Goal: Check status: Check status

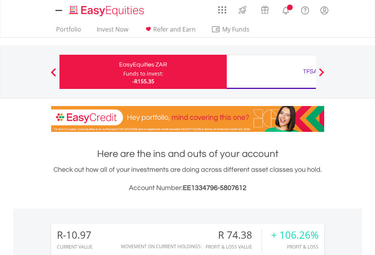
scroll to position [73, 119]
click at [123, 72] on div "Funds to invest:" at bounding box center [143, 74] width 40 height 8
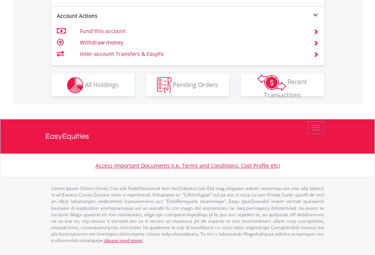
scroll to position [662, 0]
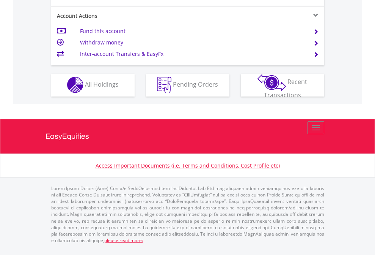
scroll to position [710, 0]
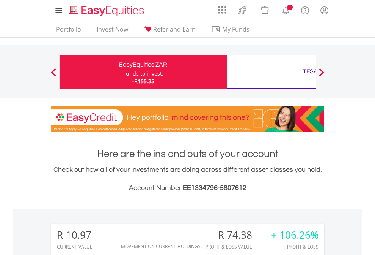
scroll to position [567, 0]
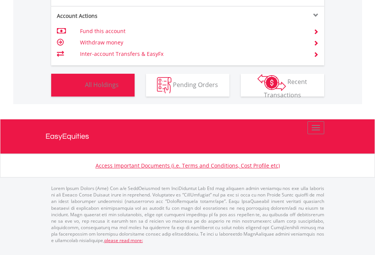
click at [85, 88] on span "All Holdings" at bounding box center [102, 84] width 34 height 8
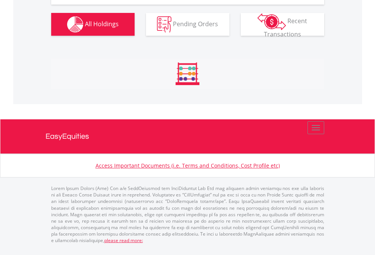
scroll to position [844, 0]
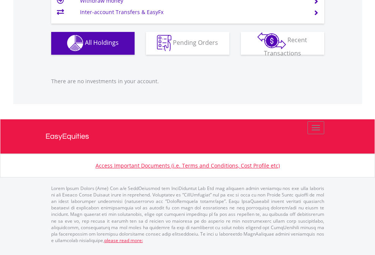
scroll to position [73, 119]
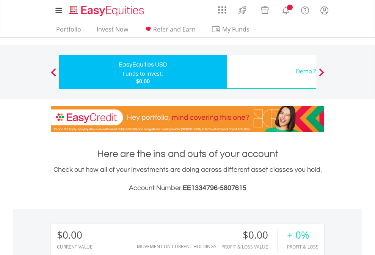
scroll to position [73, 119]
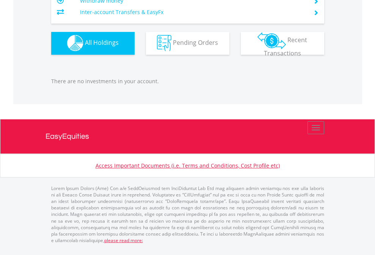
scroll to position [752, 0]
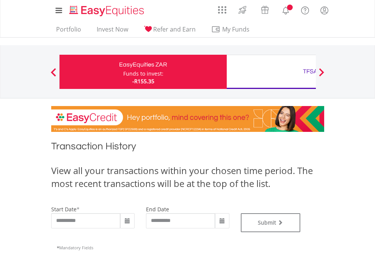
type input "**********"
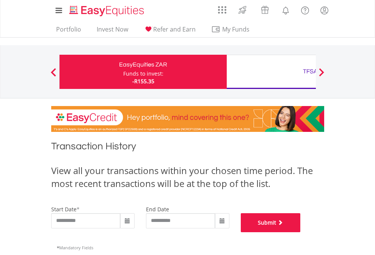
click at [301, 232] on button "Submit" at bounding box center [271, 222] width 60 height 19
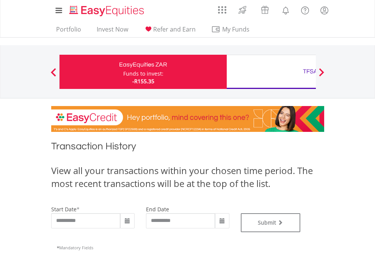
click at [271, 72] on div "TFSA" at bounding box center [311, 71] width 158 height 11
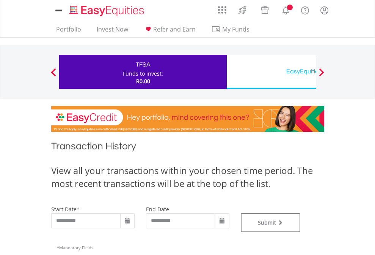
type input "**********"
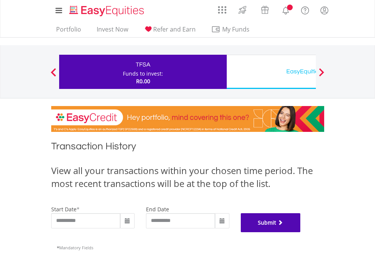
click at [301, 232] on button "Submit" at bounding box center [271, 222] width 60 height 19
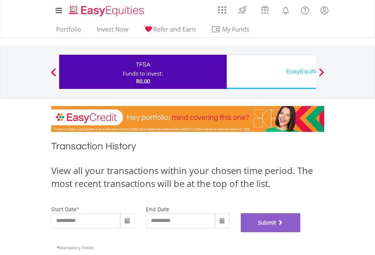
scroll to position [308, 0]
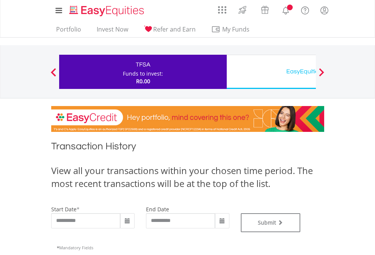
click at [271, 72] on div "EasyEquities USD" at bounding box center [311, 71] width 158 height 11
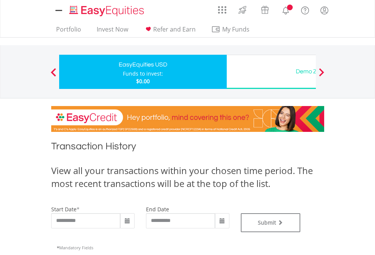
type input "**********"
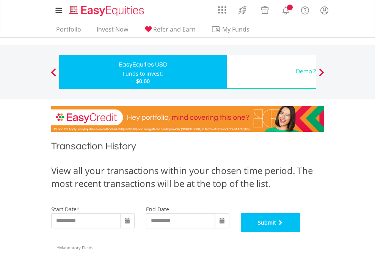
click at [301, 232] on button "Submit" at bounding box center [271, 222] width 60 height 19
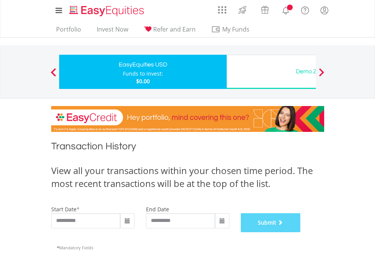
scroll to position [308, 0]
